Goal: Task Accomplishment & Management: Complete application form

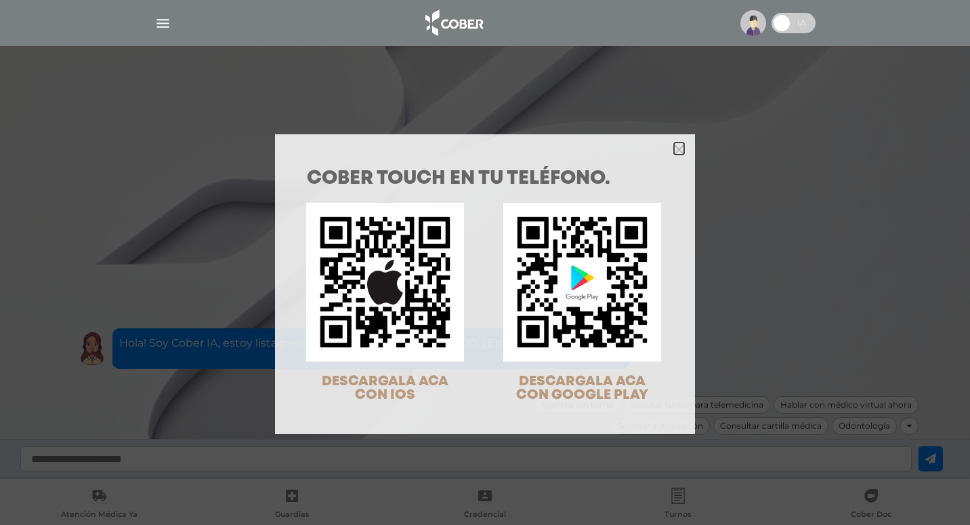
click at [674, 144] on icon "Close" at bounding box center [679, 149] width 10 height 10
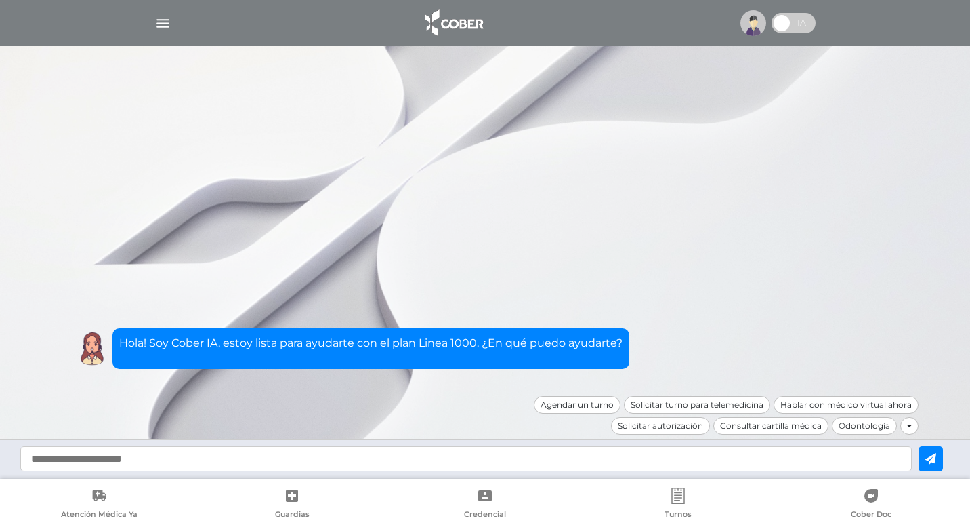
click at [261, 456] on input "text" at bounding box center [466, 458] width 892 height 25
type input "**********"
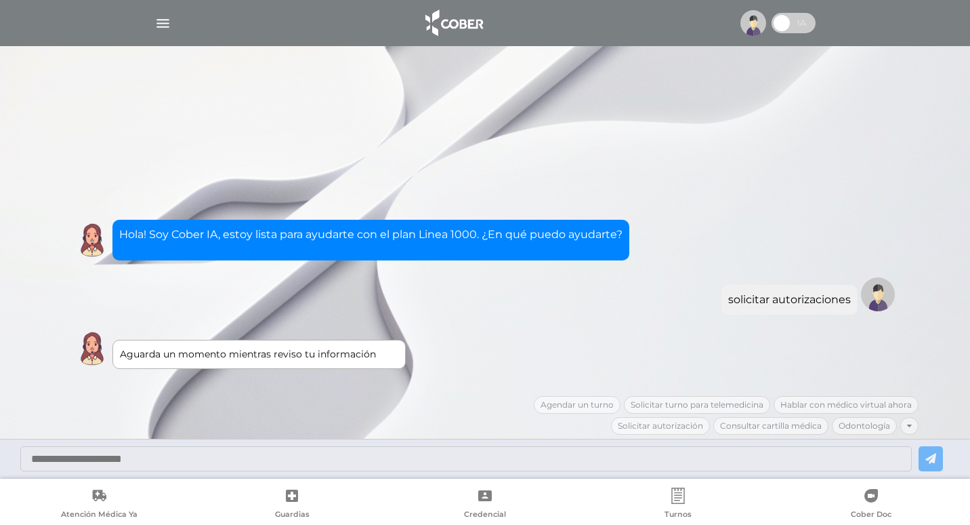
drag, startPoint x: 138, startPoint y: 524, endPoint x: 526, endPoint y: 316, distance: 439.9
click at [526, 316] on div "Aguarda un momento mientras reviso tu información Escribir motivo solicitar aut…" at bounding box center [485, 277] width 867 height 237
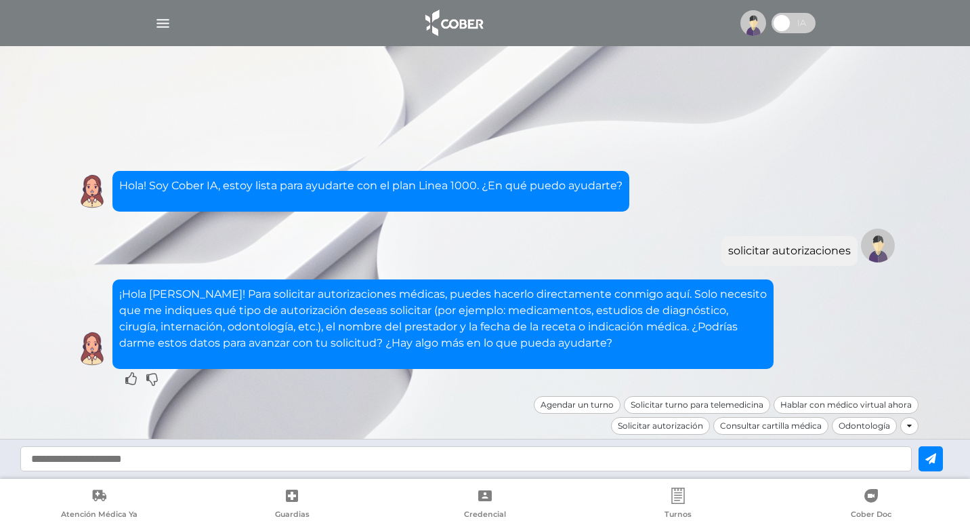
click at [224, 456] on input "text" at bounding box center [466, 458] width 892 height 25
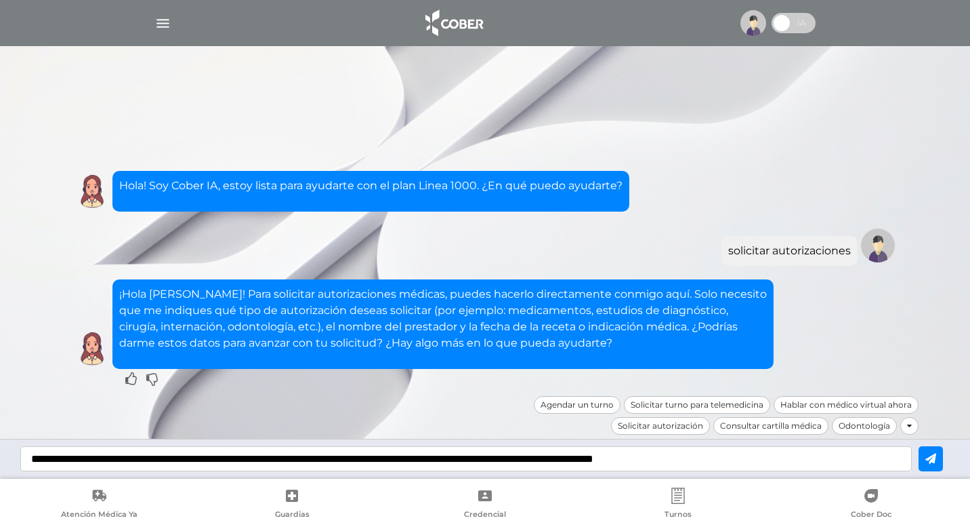
type input "**********"
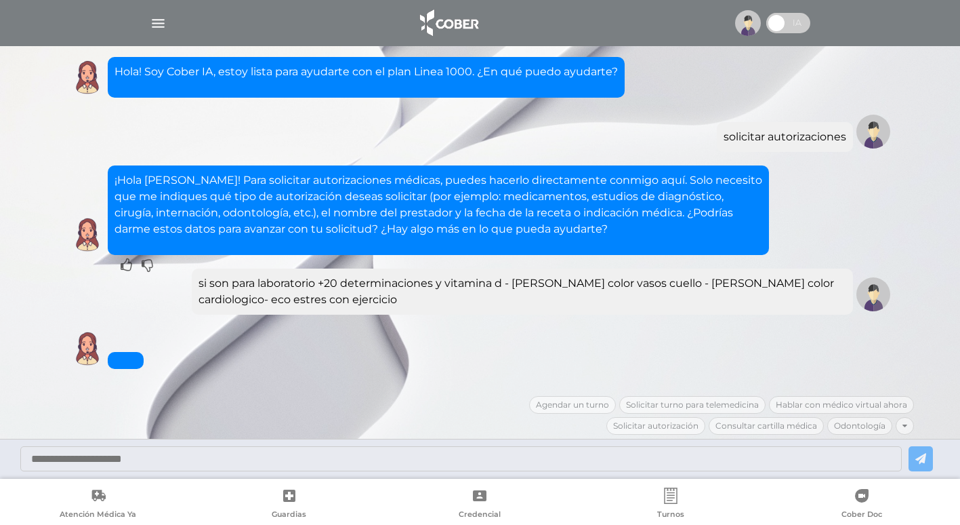
scroll to position [216, 0]
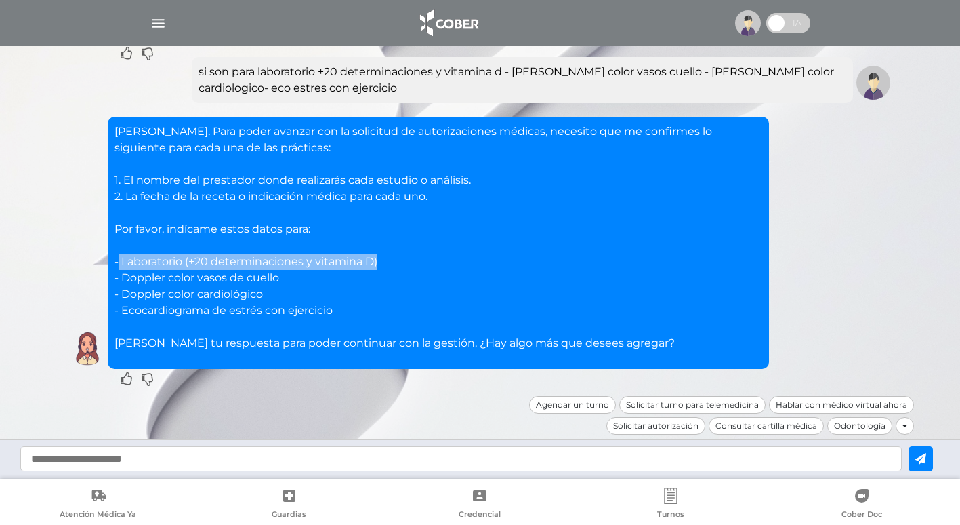
drag, startPoint x: 388, startPoint y: 266, endPoint x: 119, endPoint y: 257, distance: 268.5
click at [119, 257] on p "[PERSON_NAME]. Para poder avanzar con la solicitud de autorizaciones médicas, n…" at bounding box center [439, 237] width 648 height 228
copy p "Laboratorio (+20 determinaciones y vitamina D)"
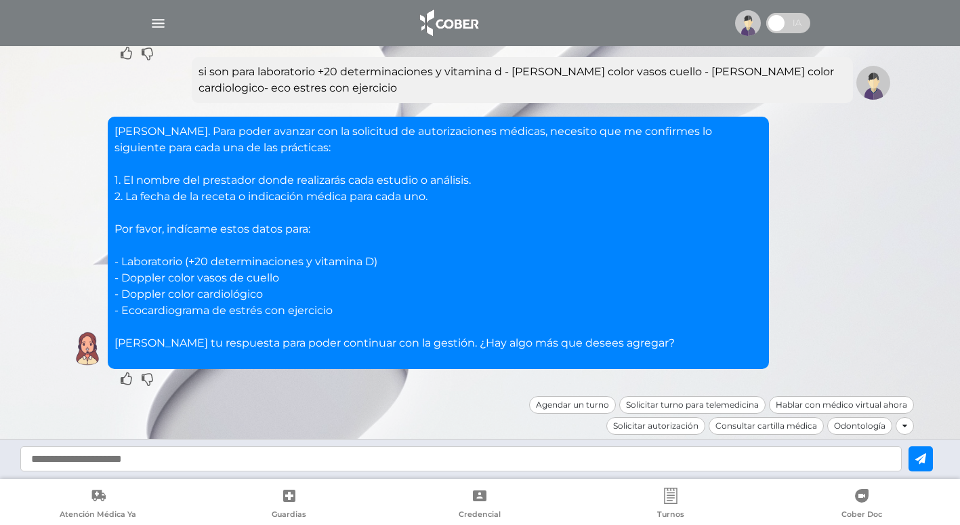
drag, startPoint x: 147, startPoint y: 464, endPoint x: 141, endPoint y: 482, distance: 19.3
click at [146, 463] on input "text" at bounding box center [461, 458] width 882 height 25
paste input "**********"
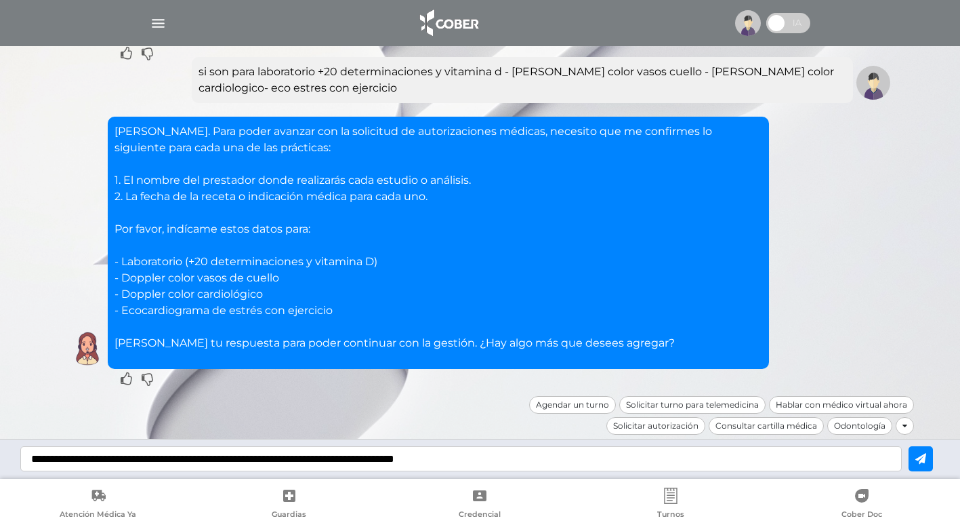
type input "**********"
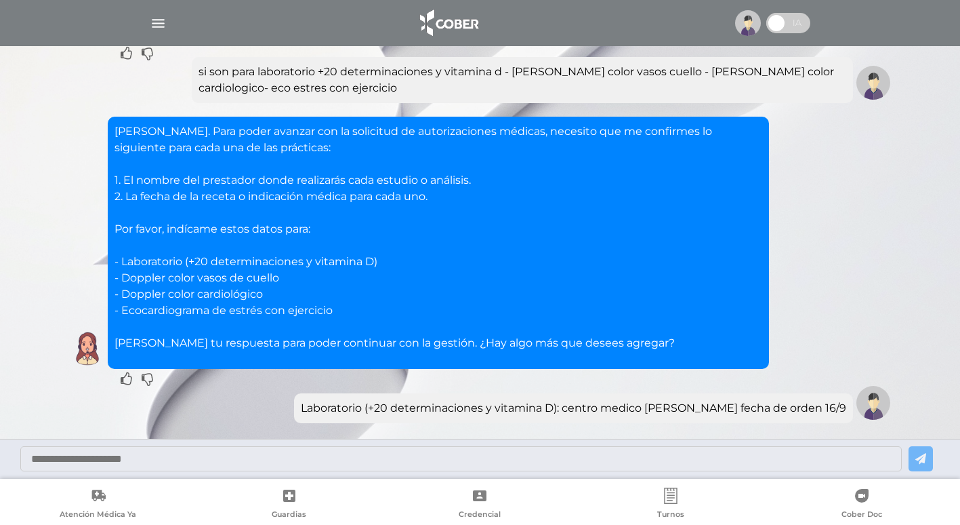
scroll to position [324, 0]
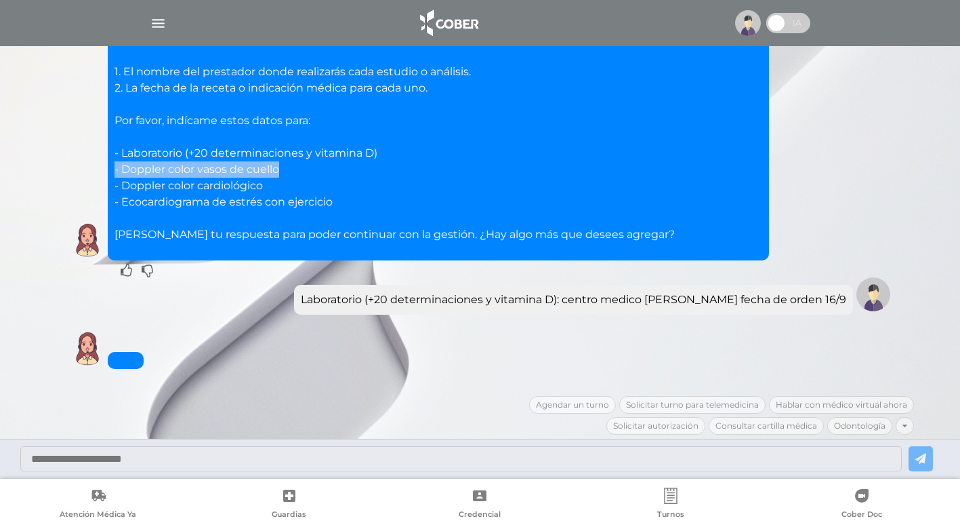
drag, startPoint x: 283, startPoint y: 172, endPoint x: 104, endPoint y: 169, distance: 179.6
click at [104, 169] on div "[PERSON_NAME]. Para poder avanzar con la solicitud de autorizaciones médicas, n…" at bounding box center [480, 134] width 827 height 252
copy p "- Doppler color vasos de cuello"
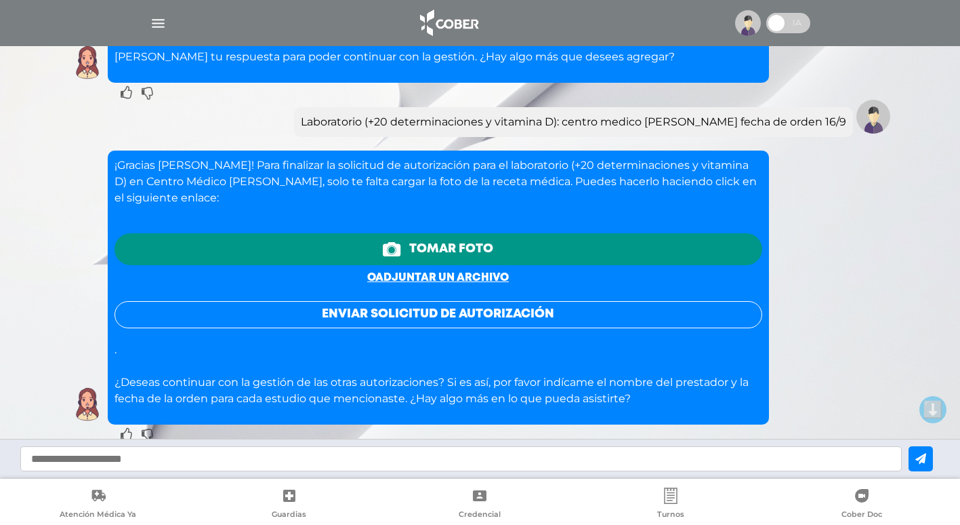
scroll to position [218, 0]
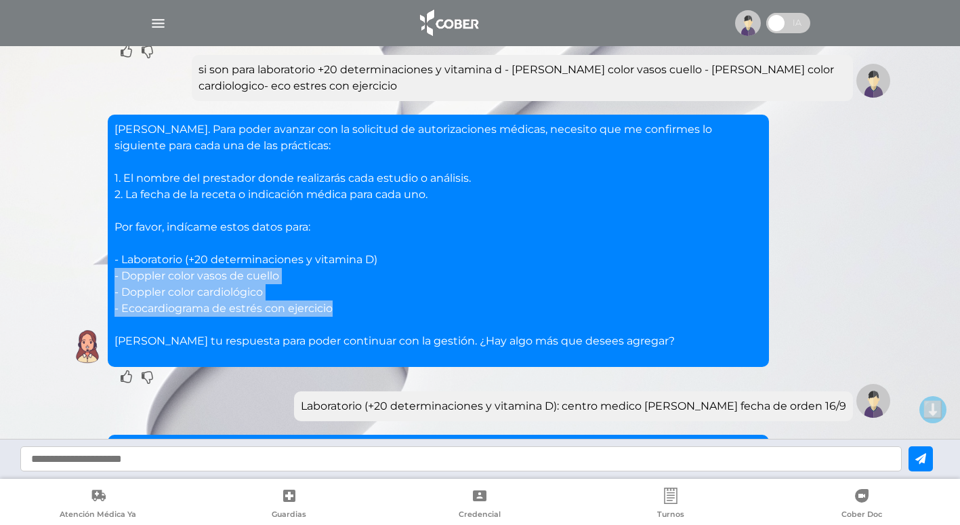
drag, startPoint x: 107, startPoint y: 279, endPoint x: 336, endPoint y: 308, distance: 231.0
click at [336, 308] on div "[PERSON_NAME]. Para poder avanzar con la solicitud de autorizaciones médicas, n…" at bounding box center [438, 241] width 661 height 252
copy p "- Doppler color vasos de cuello - Doppler color cardiológico - Ecocardiograma d…"
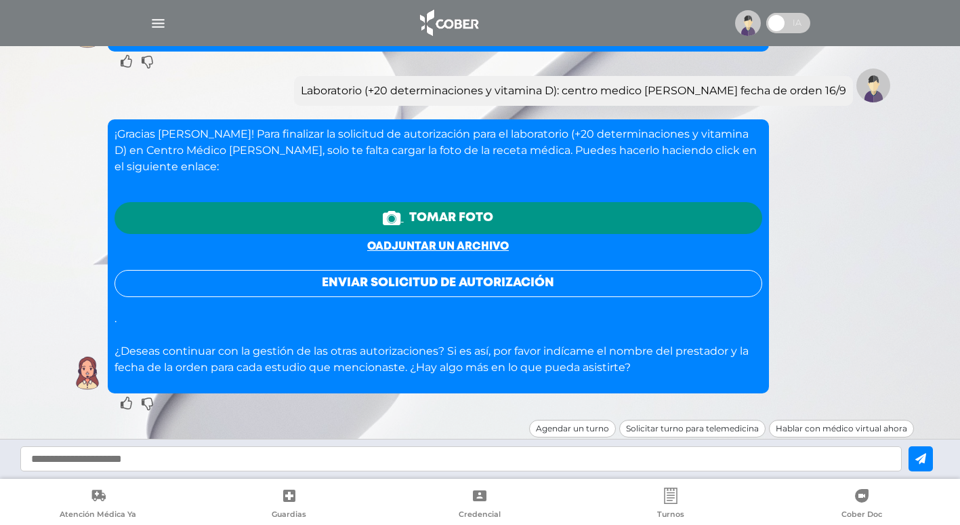
scroll to position [556, 0]
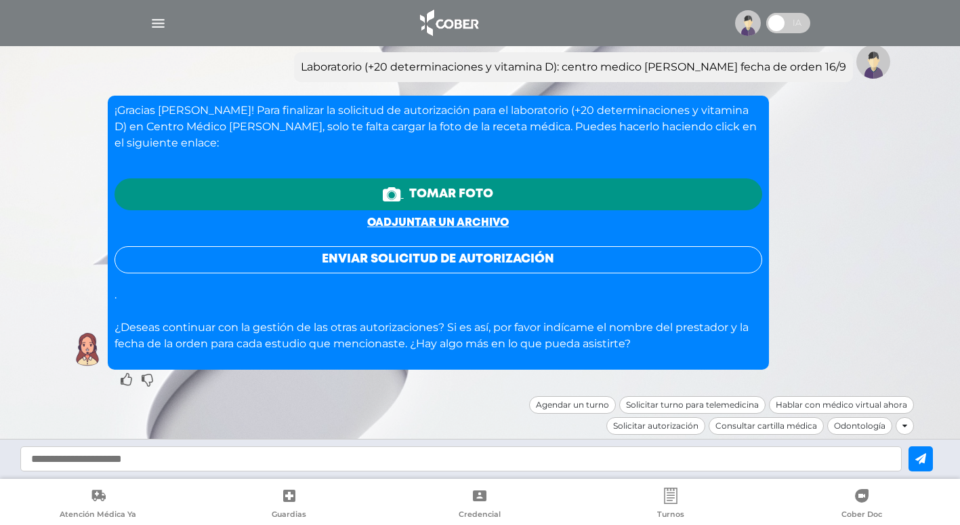
click at [216, 453] on input "text" at bounding box center [461, 458] width 882 height 25
paste input "**********"
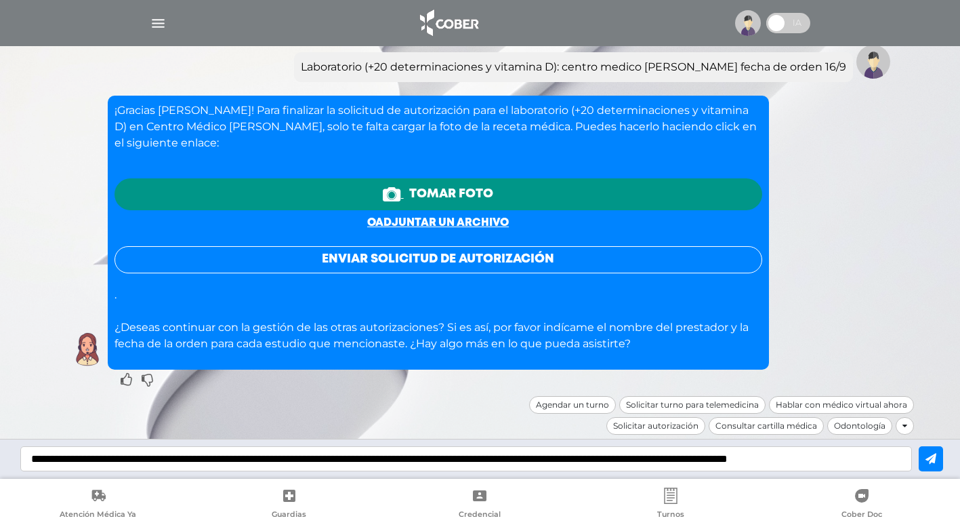
scroll to position [0, 27]
type input "**********"
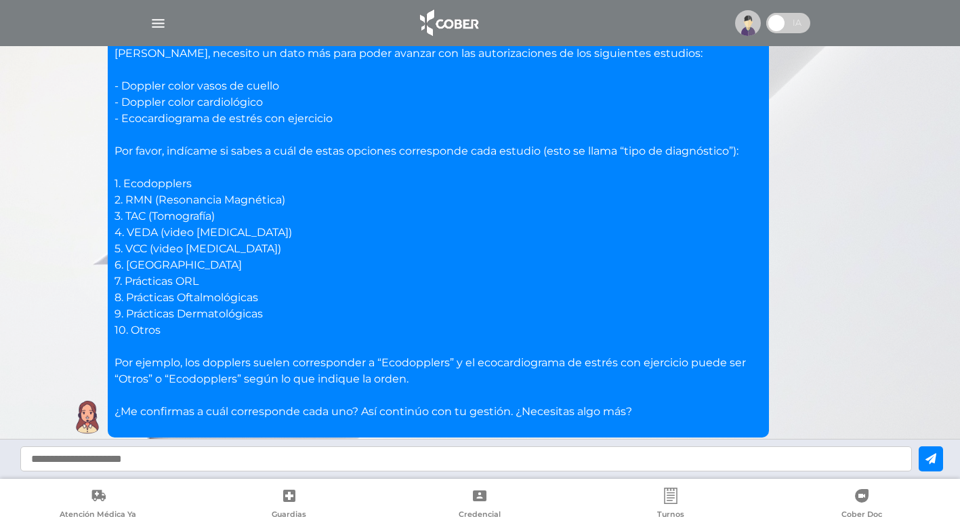
scroll to position [1028, 0]
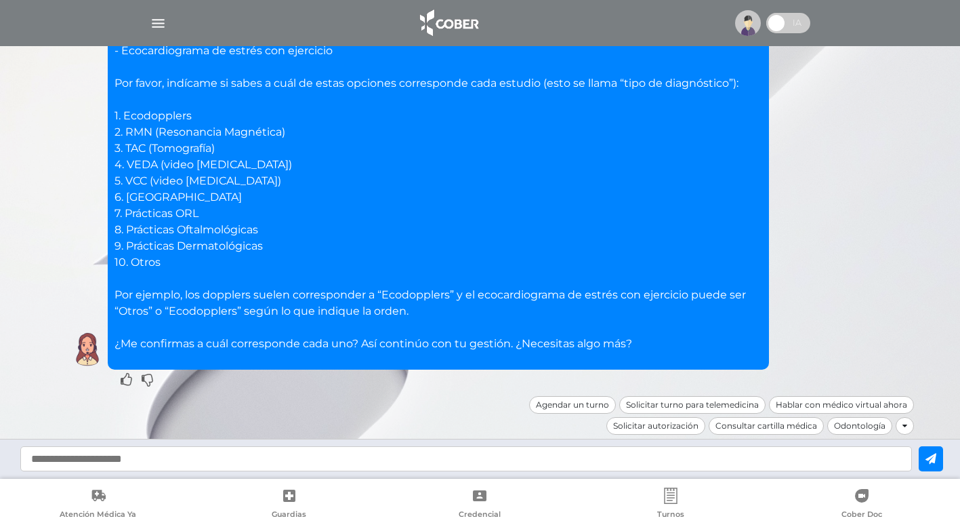
click at [125, 453] on input "text" at bounding box center [466, 458] width 892 height 25
type input "**********"
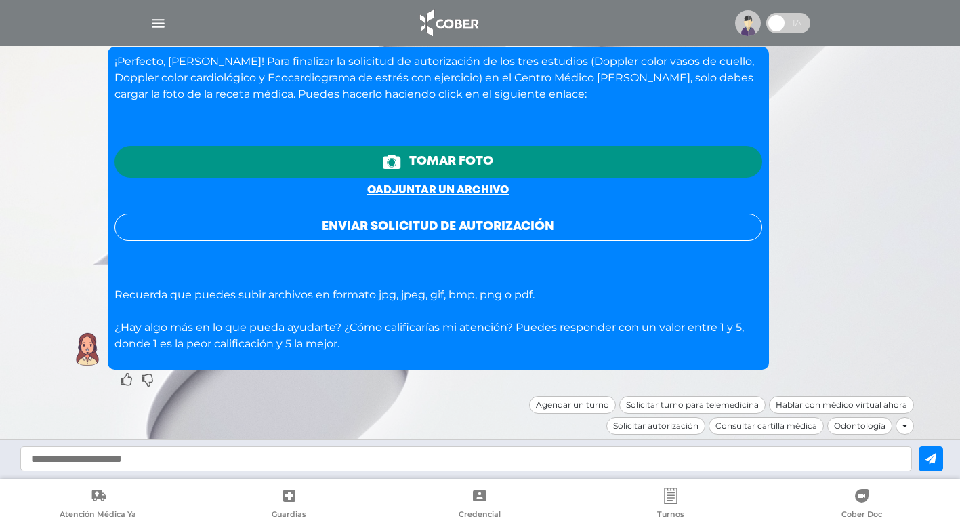
scroll to position [1264, 0]
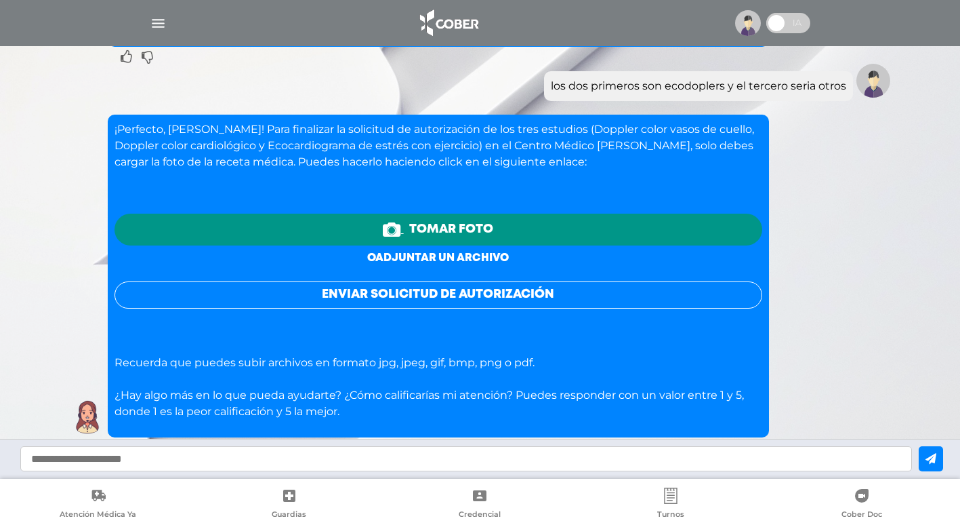
click at [432, 256] on link "o adjuntar un archivo" at bounding box center [438, 258] width 142 height 10
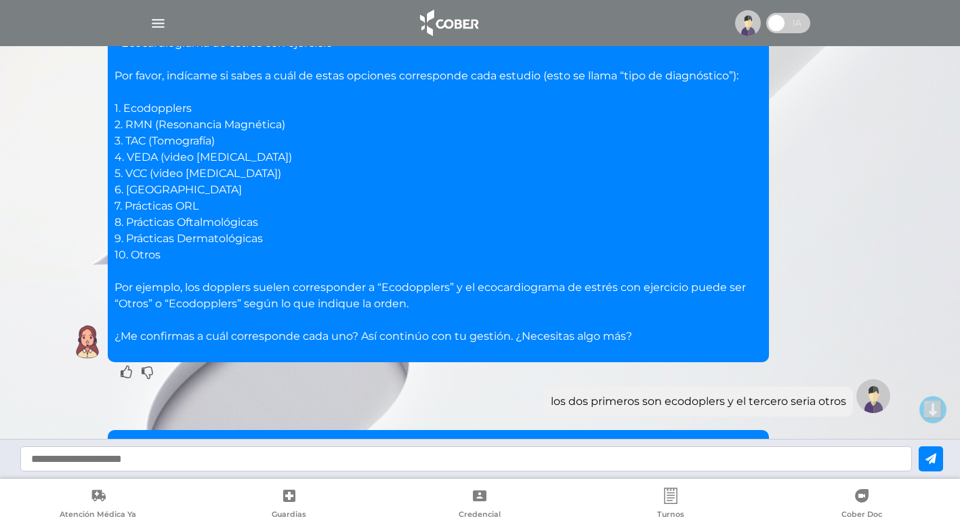
scroll to position [1352, 0]
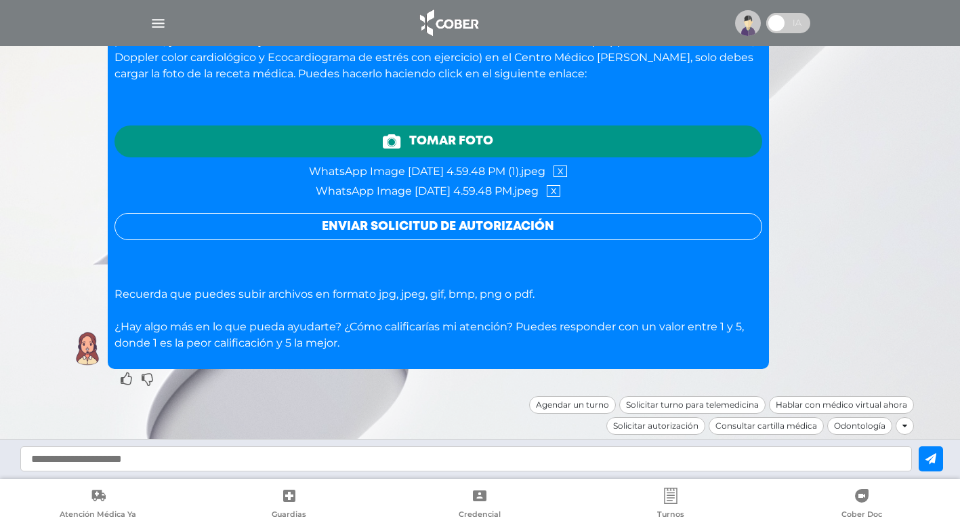
click at [437, 138] on span "Tomar foto" at bounding box center [451, 141] width 84 height 18
click at [567, 176] on link "x" at bounding box center [561, 171] width 14 height 12
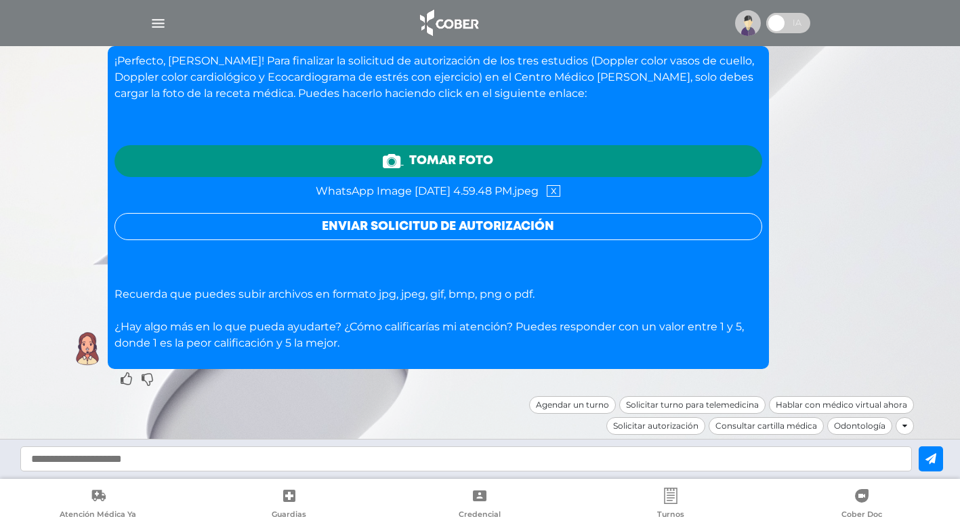
click at [560, 191] on link "x" at bounding box center [554, 191] width 14 height 12
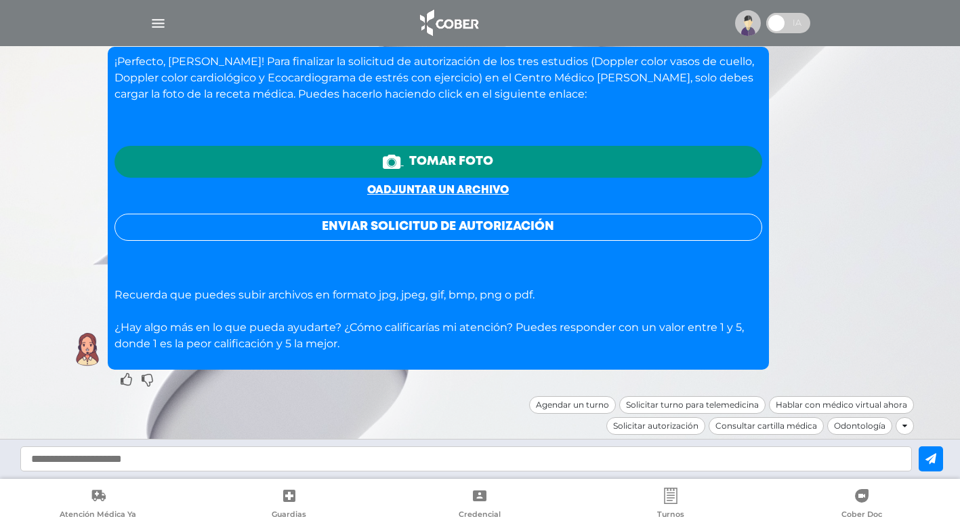
scroll to position [1332, 0]
click at [415, 185] on link "o adjuntar un archivo" at bounding box center [438, 190] width 142 height 10
click at [465, 185] on link "o adjuntar un archivo" at bounding box center [438, 190] width 142 height 10
click at [424, 190] on link "o adjuntar un archivo" at bounding box center [438, 190] width 142 height 10
click at [411, 190] on link "o adjuntar un archivo" at bounding box center [438, 190] width 142 height 10
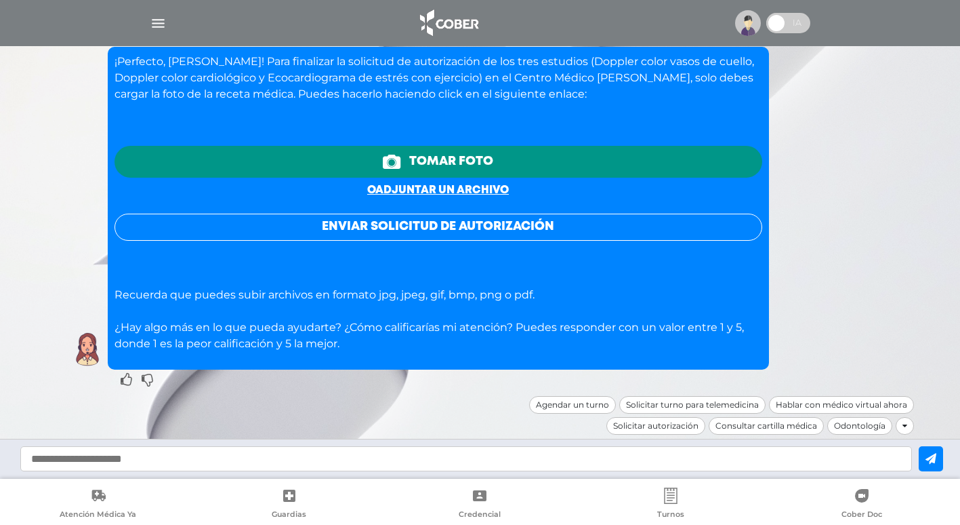
click at [462, 157] on span "Tomar foto" at bounding box center [451, 161] width 84 height 18
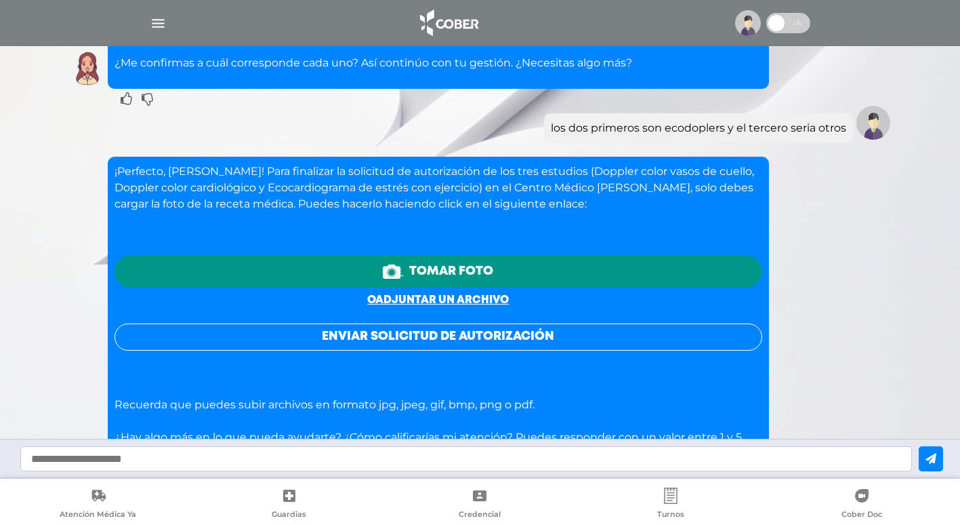
scroll to position [1264, 0]
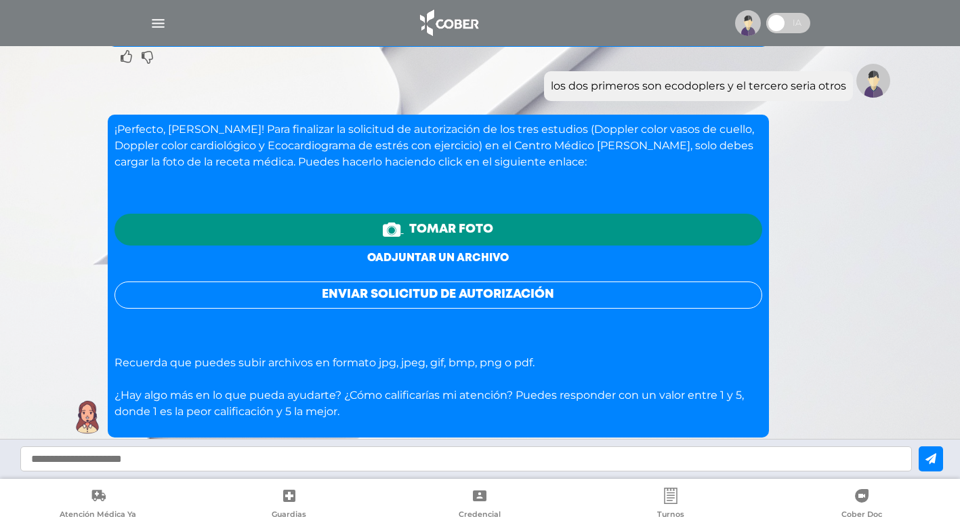
click at [418, 260] on link "o adjuntar un archivo" at bounding box center [438, 258] width 142 height 10
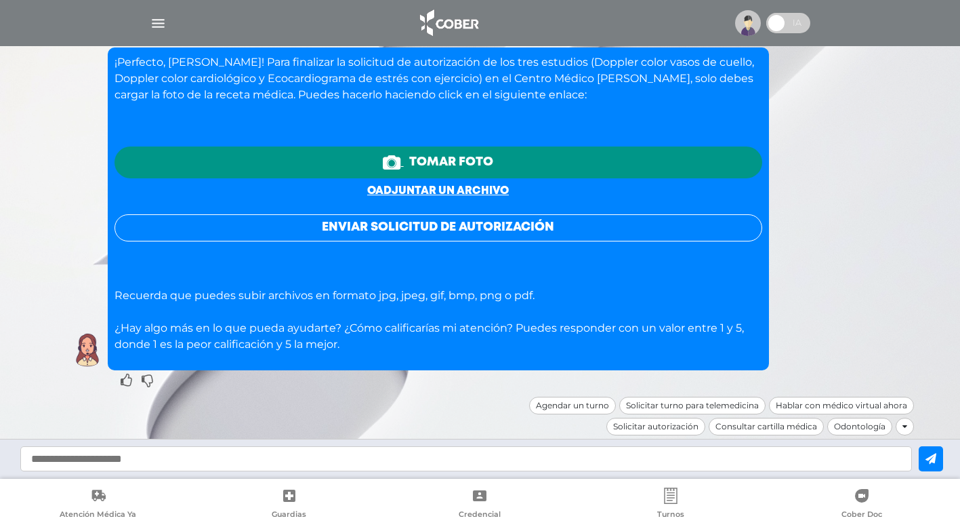
scroll to position [1332, 0]
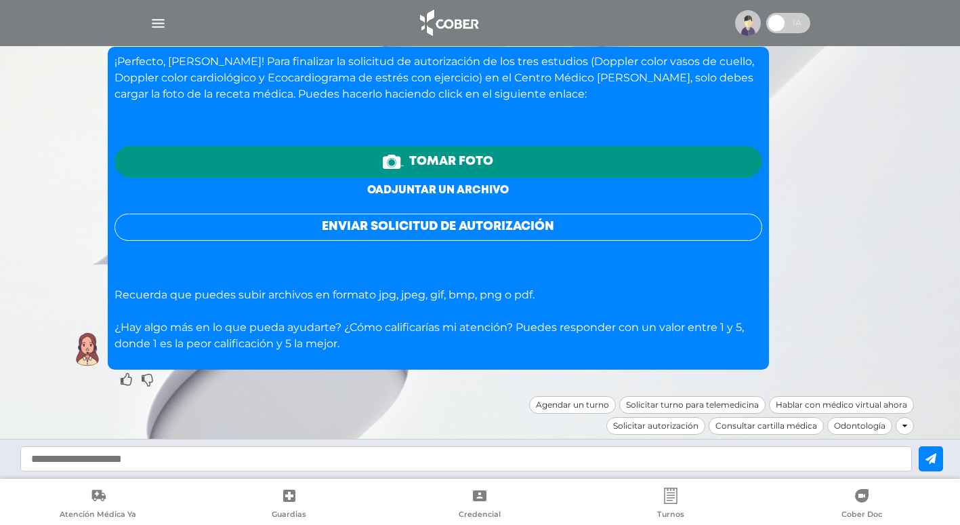
click at [414, 185] on link "o adjuntar un archivo" at bounding box center [438, 190] width 142 height 10
drag, startPoint x: 269, startPoint y: 459, endPoint x: 285, endPoint y: 474, distance: 21.6
click at [270, 459] on input "text" at bounding box center [466, 458] width 892 height 25
type input "**********"
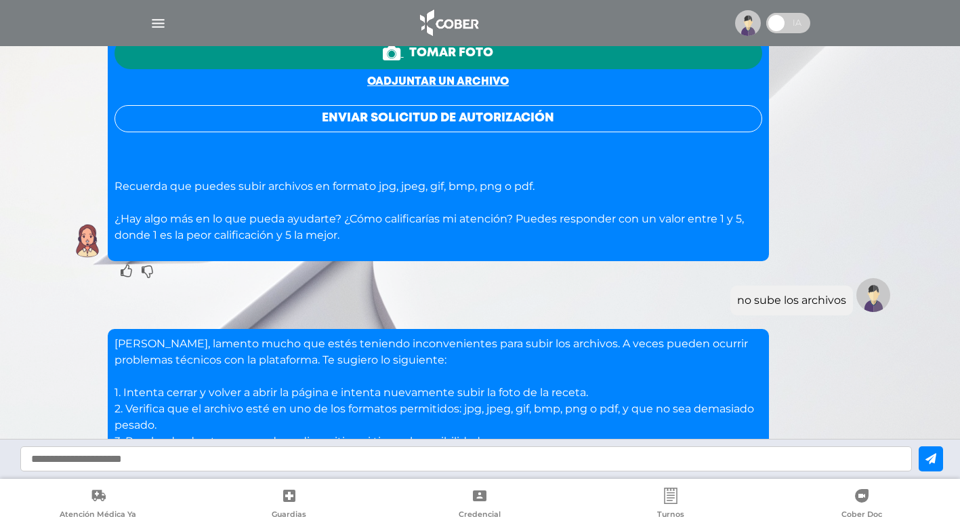
scroll to position [1652, 0]
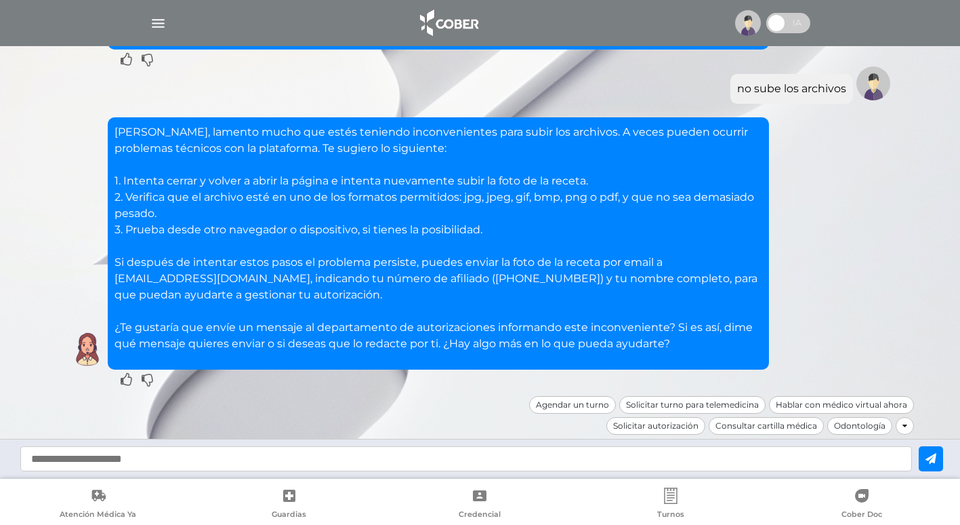
click at [870, 291] on div "[PERSON_NAME], lamento mucho que estés teniendo inconvenientes para subir los a…" at bounding box center [480, 243] width 827 height 252
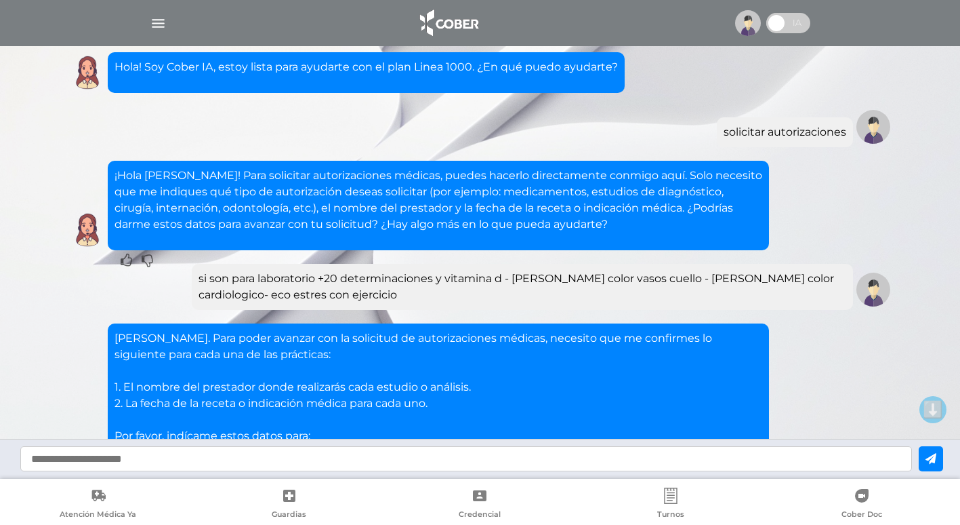
scroll to position [0, 0]
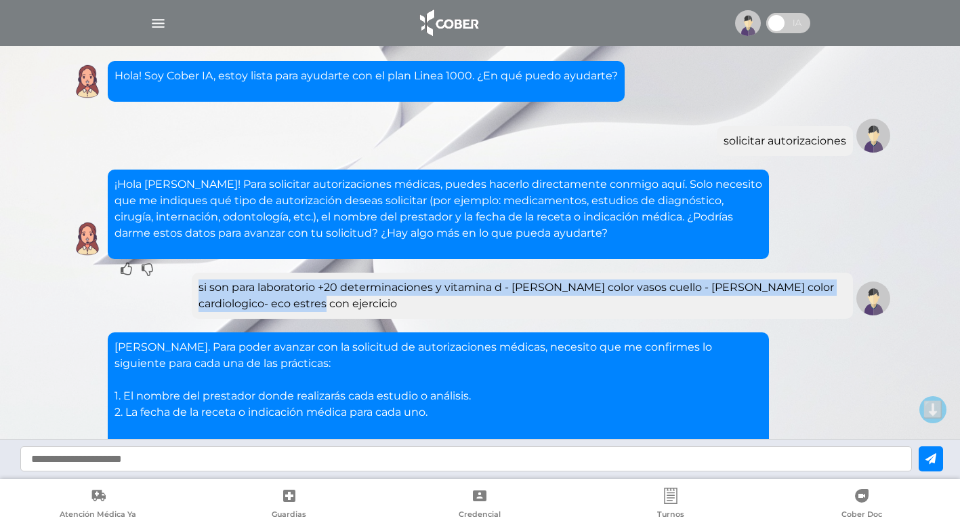
drag, startPoint x: 327, startPoint y: 310, endPoint x: 196, endPoint y: 289, distance: 133.1
click at [196, 289] on div "si son para laboratorio +20 determinaciones y vitamina d - [PERSON_NAME] color …" at bounding box center [522, 295] width 661 height 46
copy div "si son para laboratorio +20 determinaciones y vitamina d - [PERSON_NAME] color …"
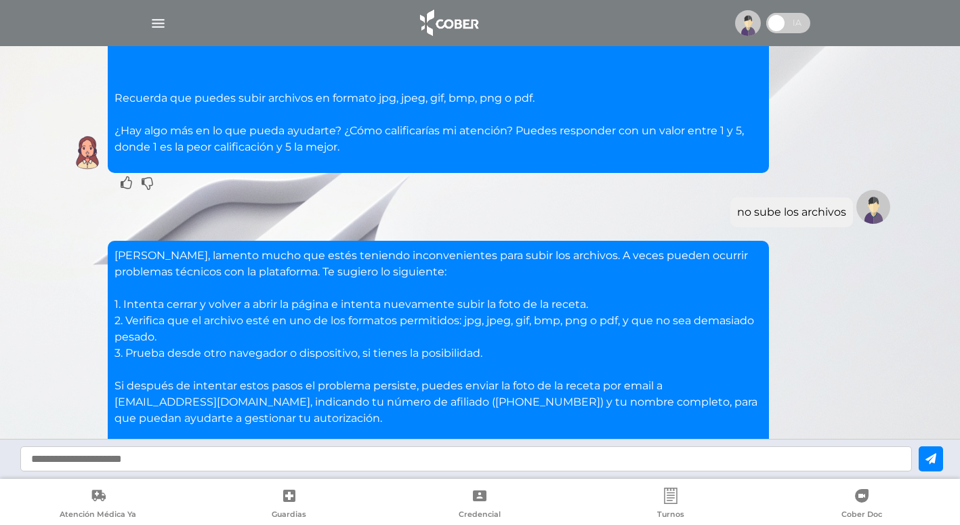
scroll to position [1288, 0]
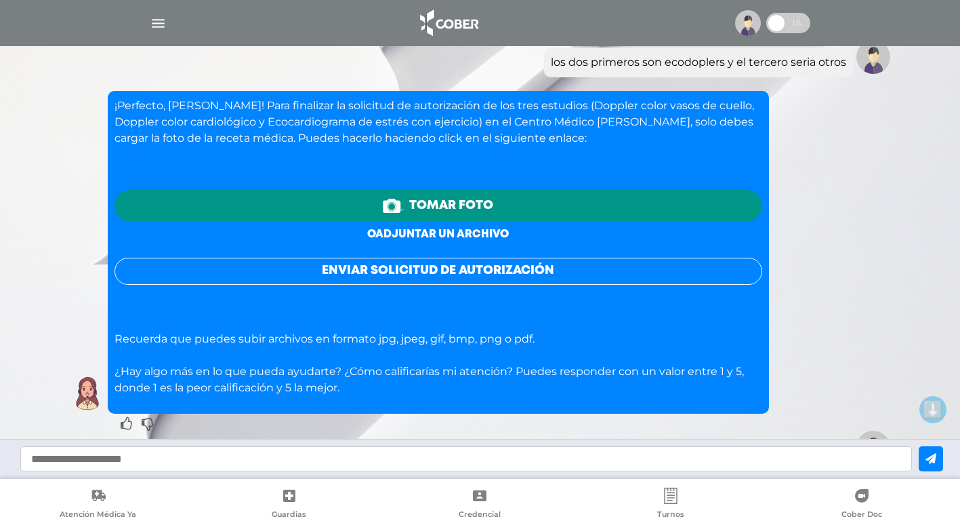
click at [432, 230] on link "o adjuntar un archivo" at bounding box center [438, 234] width 142 height 10
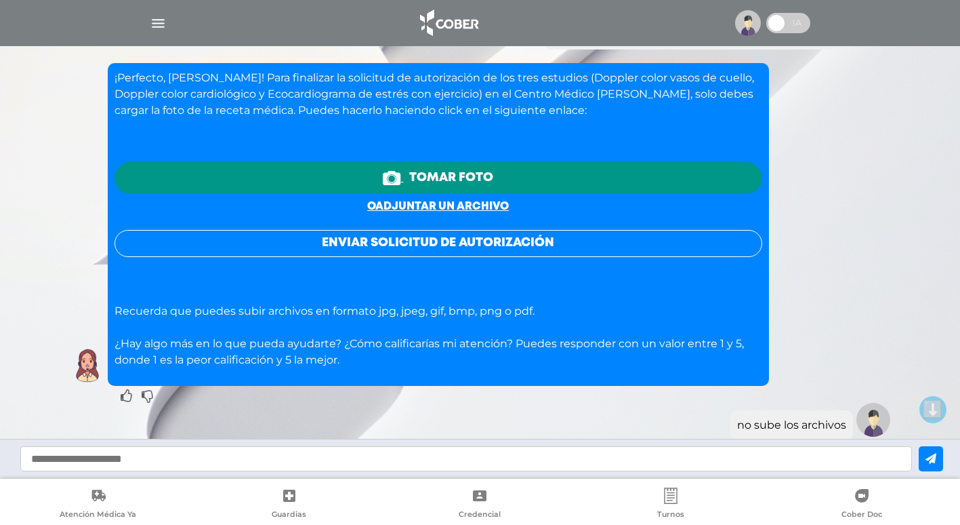
scroll to position [1313, 0]
